Goal: Use online tool/utility

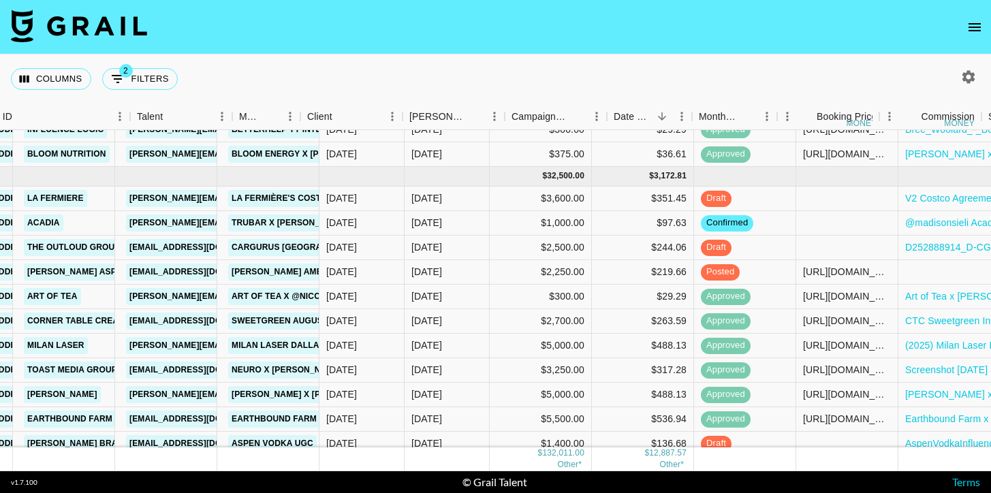
scroll to position [758, 634]
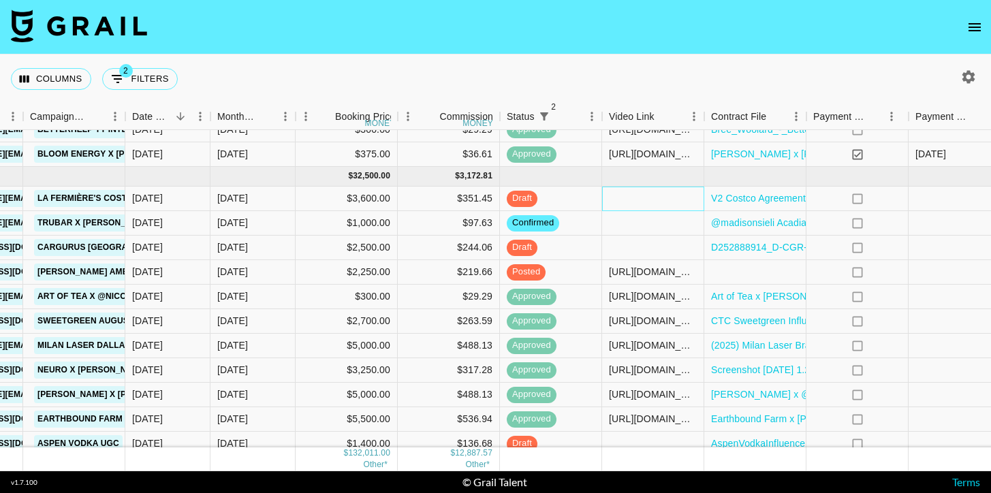
click at [623, 197] on div at bounding box center [653, 199] width 102 height 25
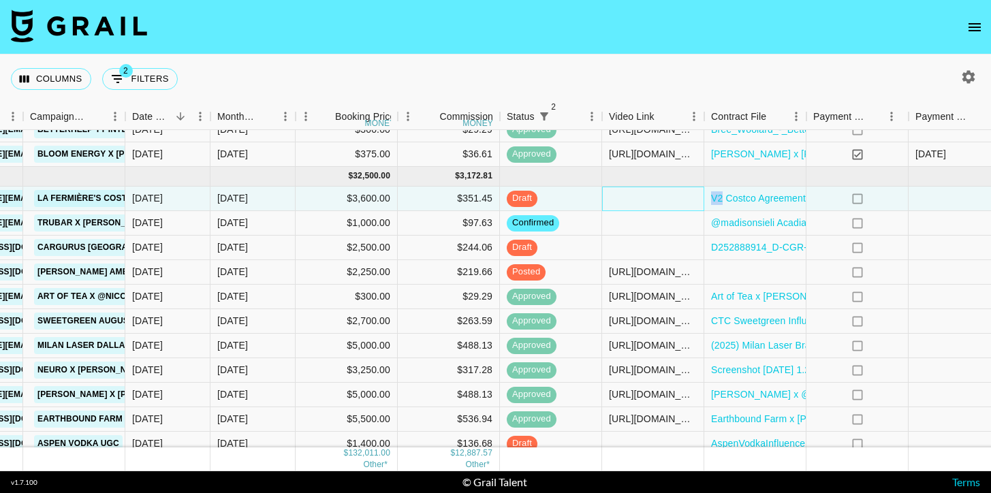
click at [623, 197] on div at bounding box center [653, 199] width 102 height 25
type input "https://www.tiktok.com/@madisonsieli/video/7543644918674115895"
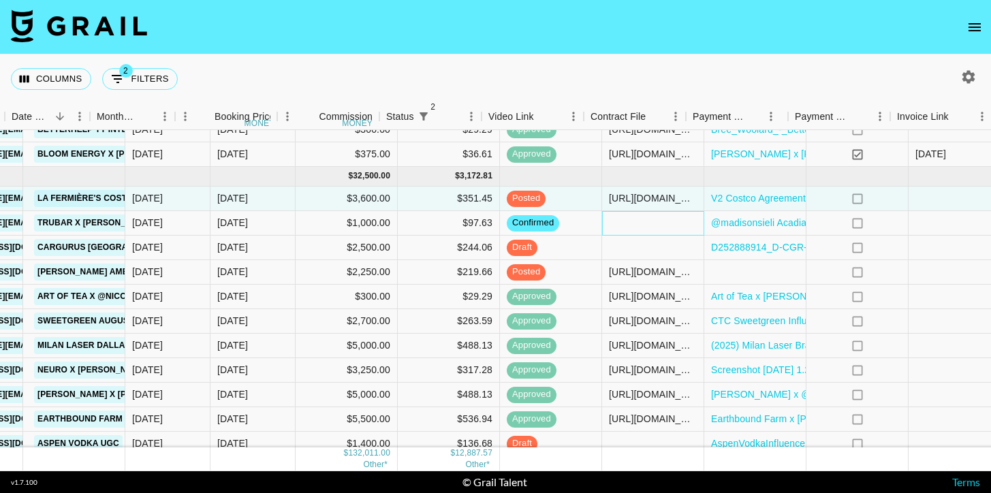
scroll to position [758, 811]
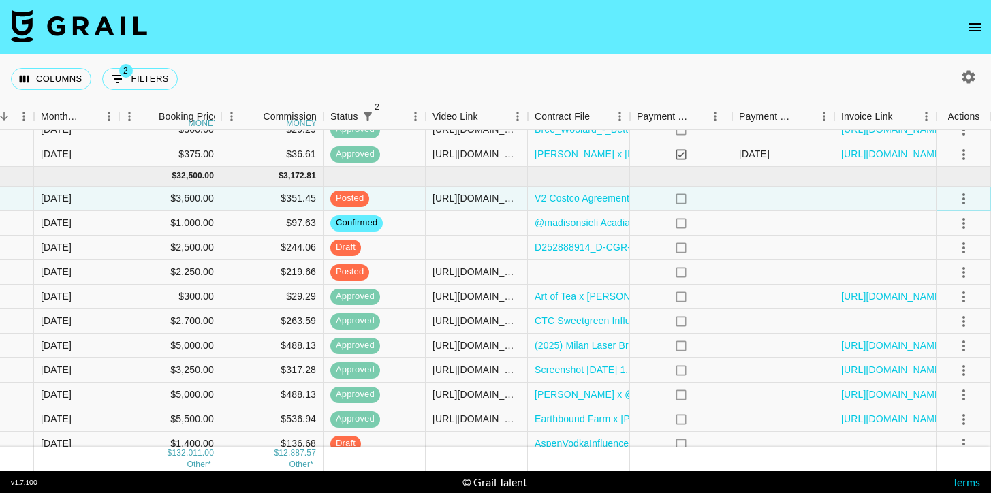
click at [963, 196] on icon "select merge strategy" at bounding box center [964, 199] width 16 height 16
click at [963, 330] on li "Approve" at bounding box center [947, 326] width 89 height 25
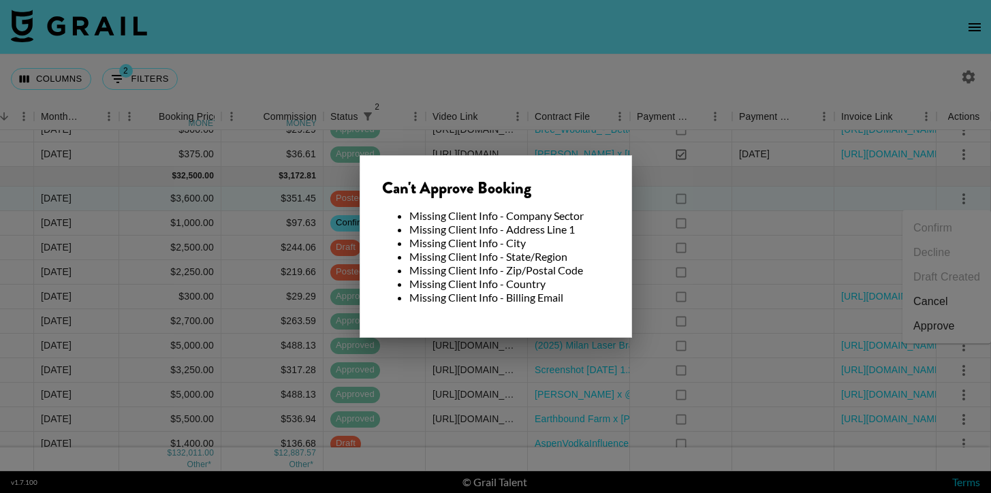
click at [730, 241] on div at bounding box center [495, 246] width 991 height 493
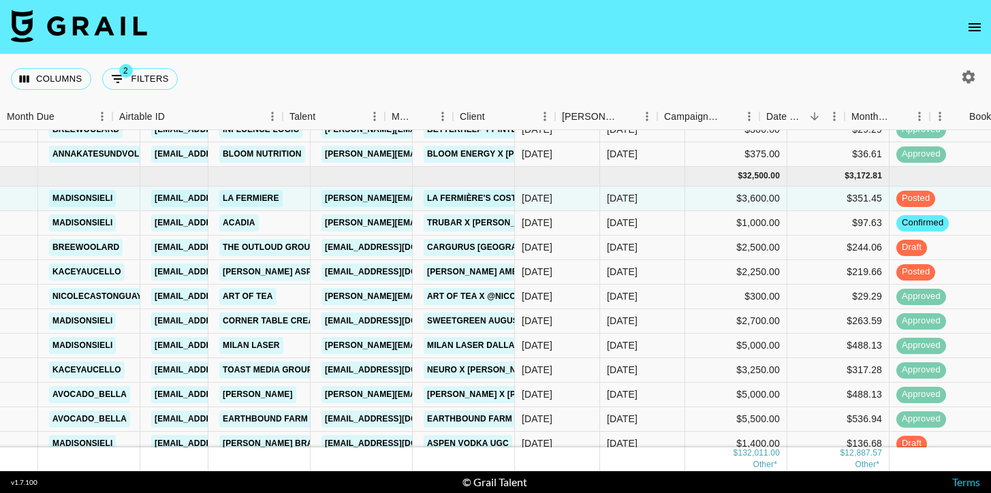
scroll to position [758, 0]
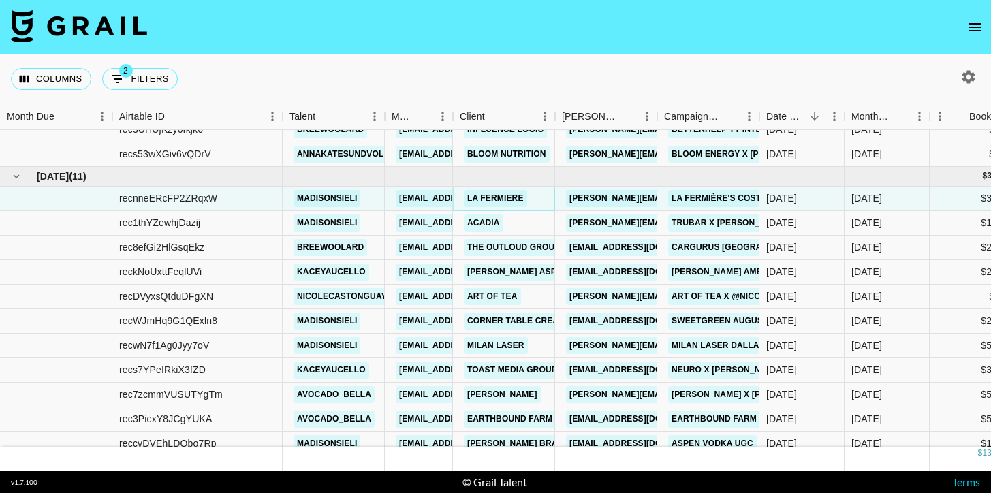
click at [504, 200] on link "La Fermiere" at bounding box center [495, 198] width 63 height 17
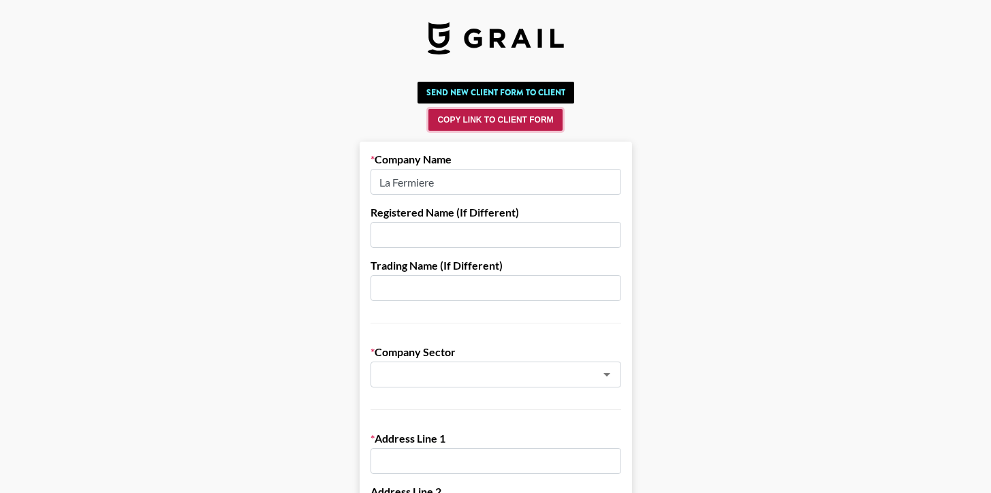
click at [536, 115] on button "Copy Link to Client Form" at bounding box center [496, 120] width 134 height 22
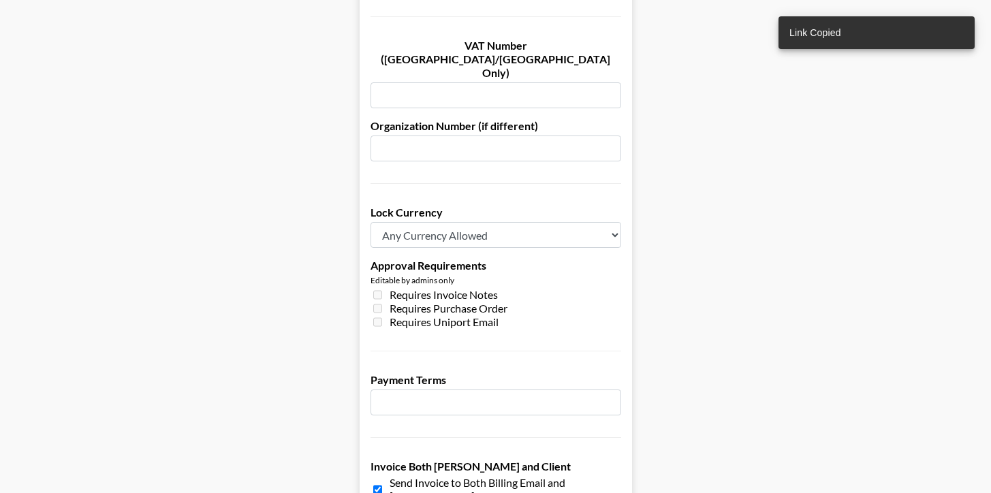
scroll to position [1036, 0]
